Goal: Task Accomplishment & Management: Use online tool/utility

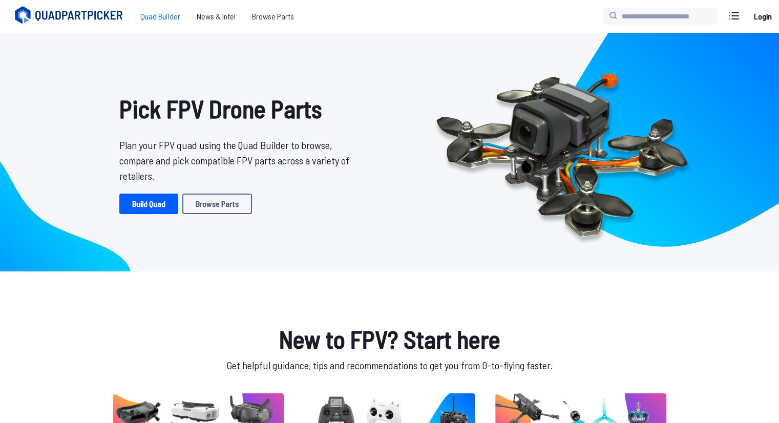
click at [171, 19] on span "Quad Builder" at bounding box center [160, 16] width 56 height 20
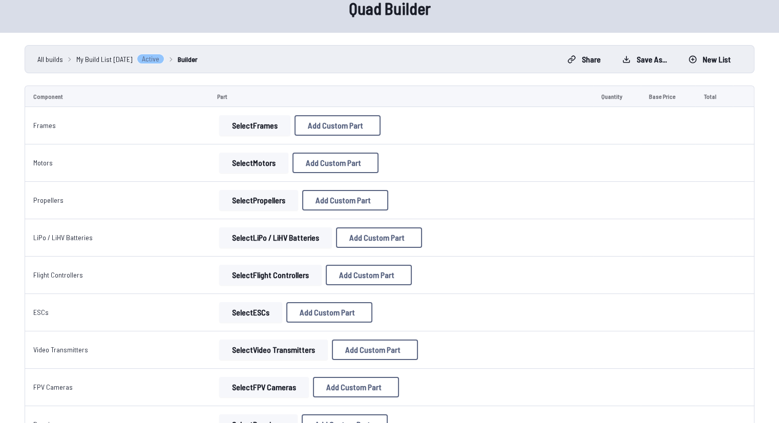
scroll to position [51, 0]
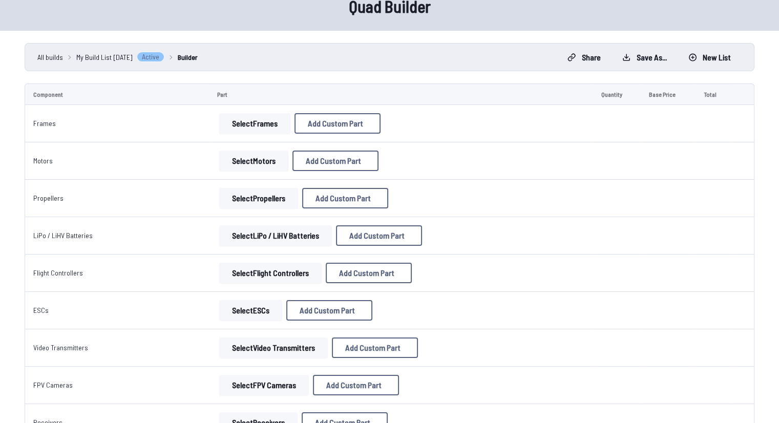
click at [298, 269] on button "Select Flight Controllers" at bounding box center [270, 273] width 102 height 20
click at [260, 272] on button "Select Flight Controllers" at bounding box center [270, 273] width 102 height 20
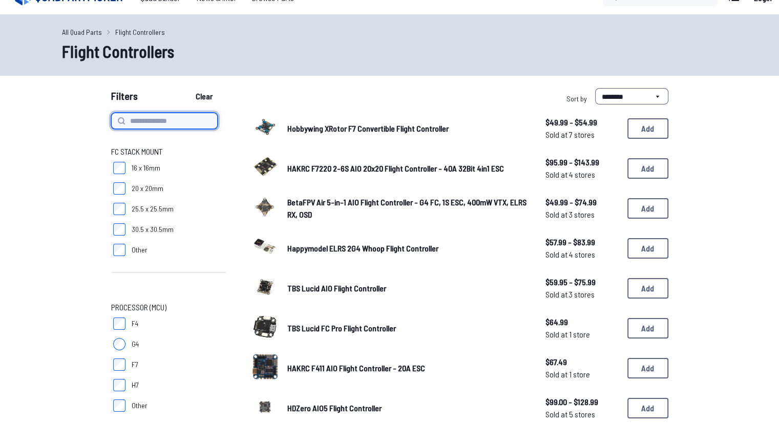
click at [163, 123] on input at bounding box center [164, 121] width 107 height 16
type input "*********"
click at [187, 88] on button "Clear" at bounding box center [204, 96] width 34 height 16
type input "*********"
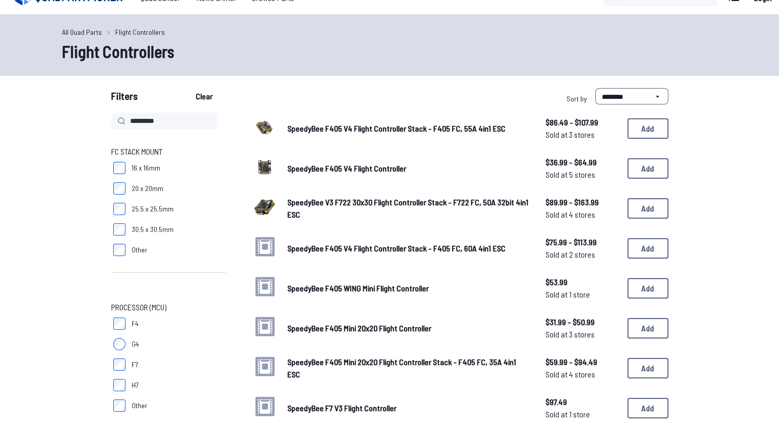
scroll to position [18, 0]
click at [644, 203] on button "Add" at bounding box center [648, 208] width 41 height 20
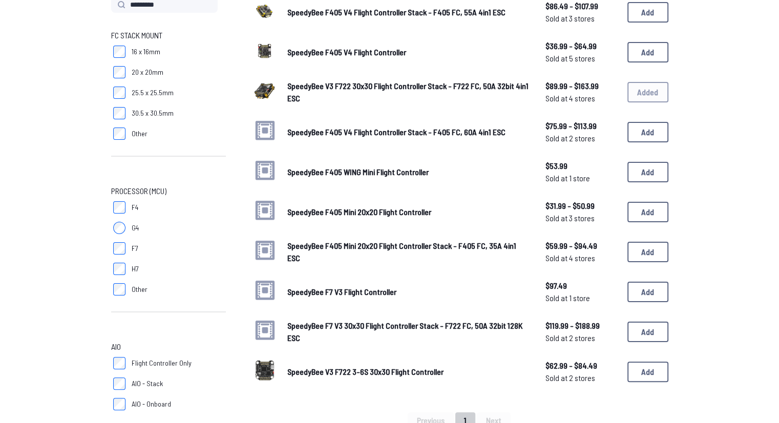
scroll to position [207, 0]
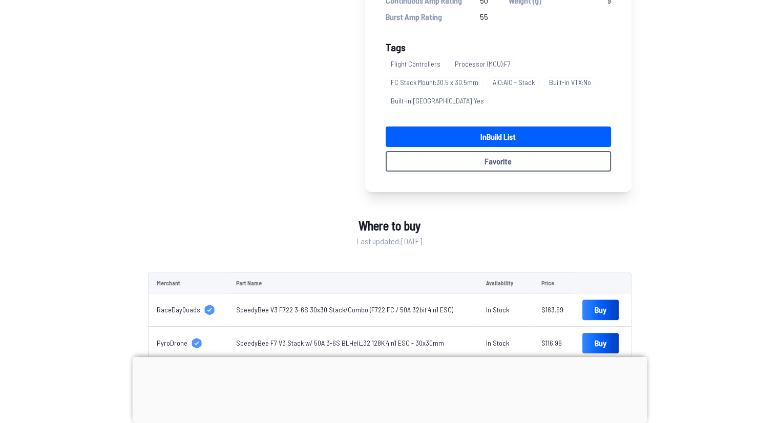
scroll to position [205, 0]
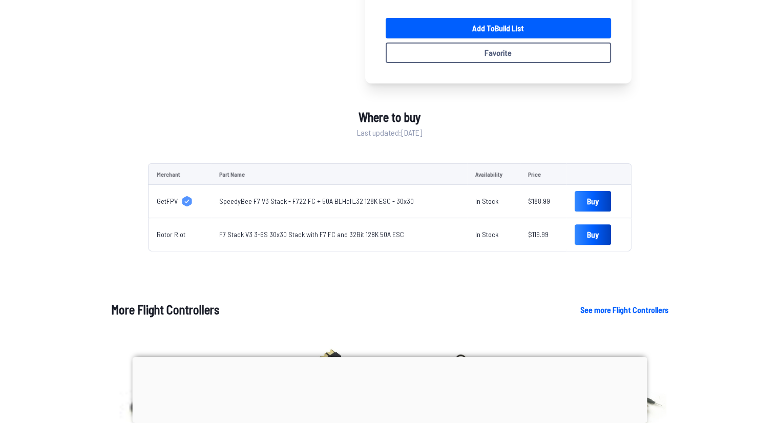
scroll to position [256, 0]
